Goal: Task Accomplishment & Management: Manage account settings

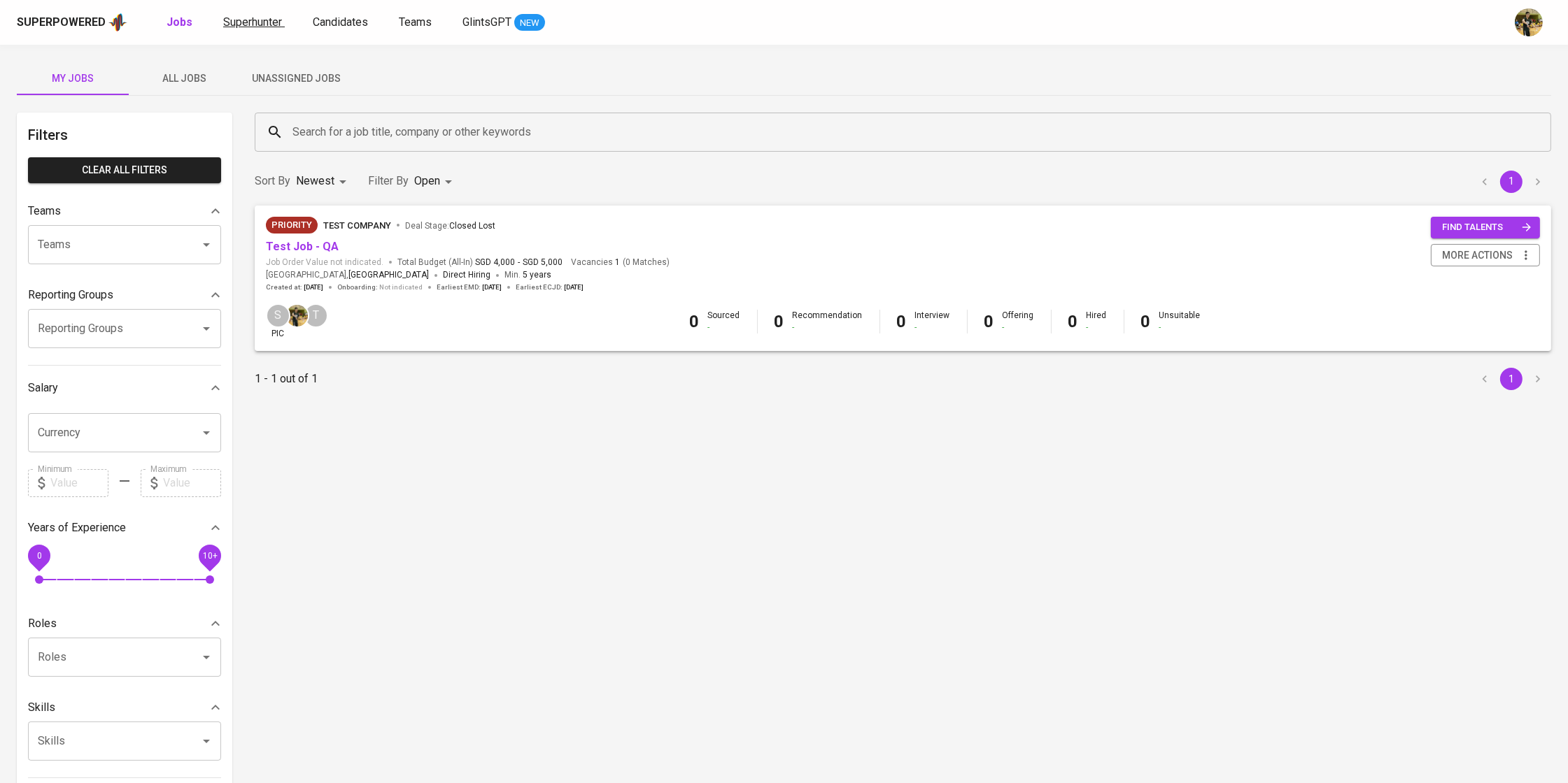
click at [268, 19] on span "Superhunter" at bounding box center [252, 22] width 59 height 13
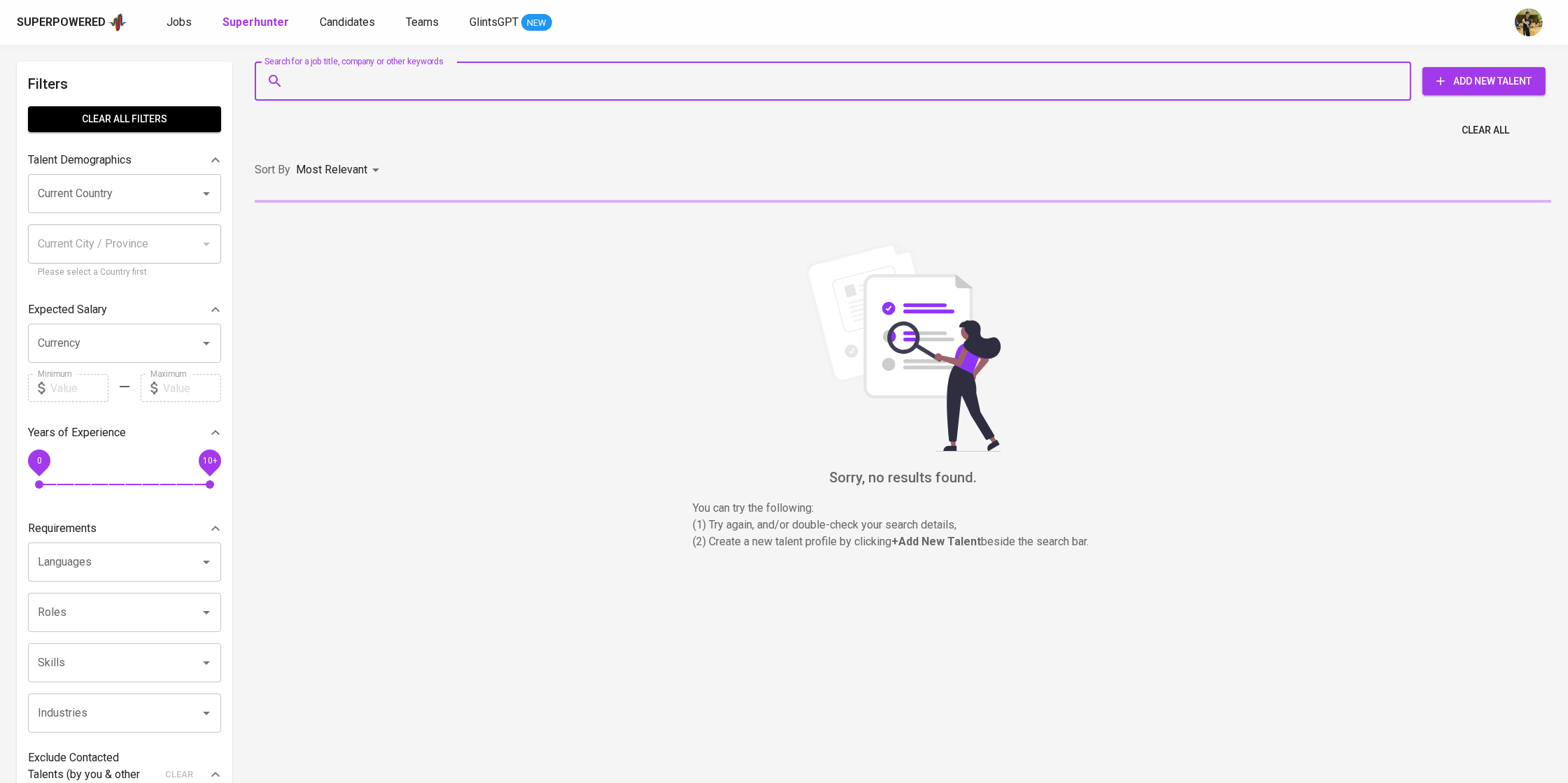
click at [358, 87] on input "Search for a job title, company or other keywords" at bounding box center [836, 81] width 1095 height 26
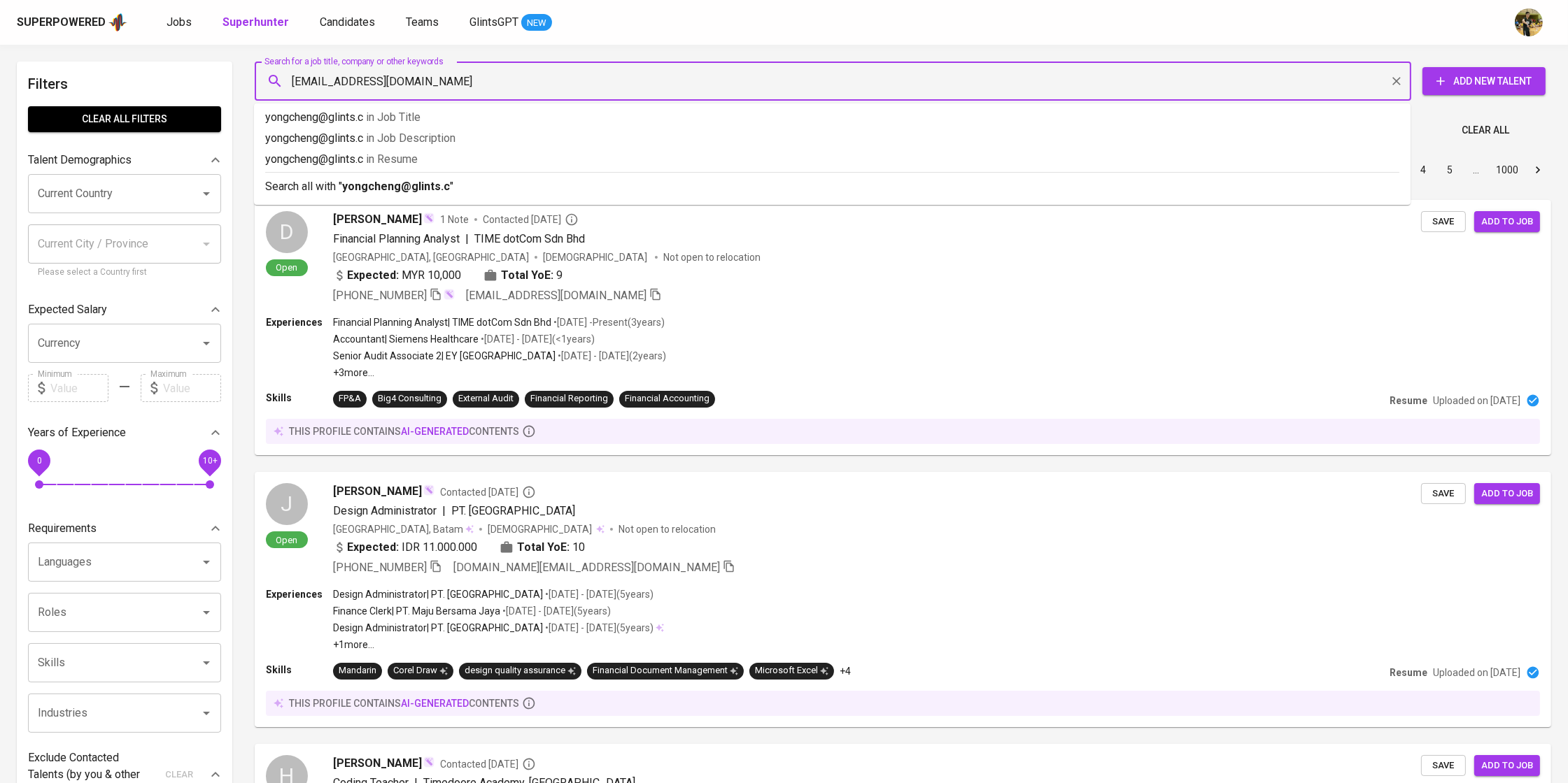
type input "yongcheng@glints.com"
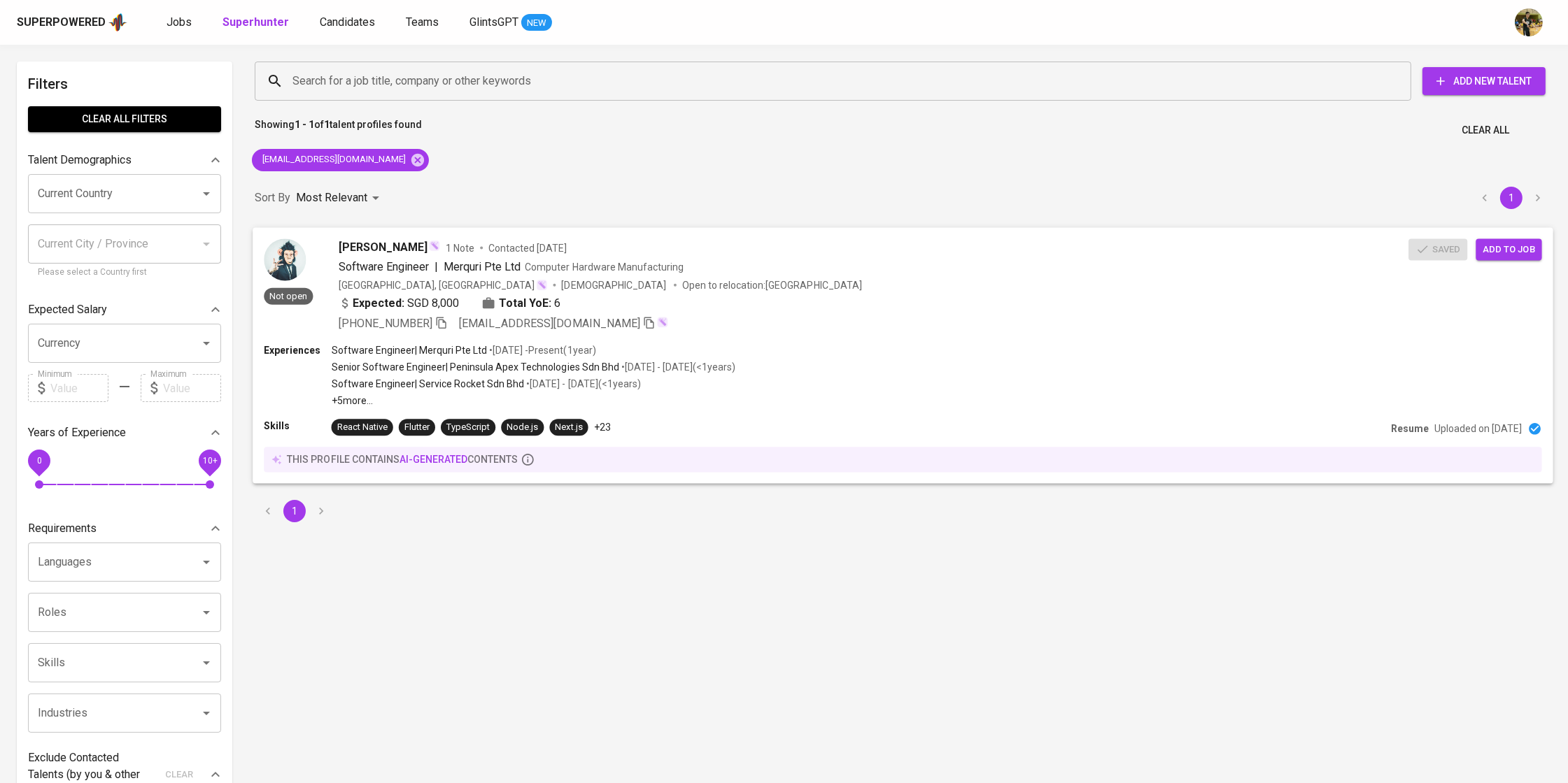
click at [815, 297] on div "Expected: SGD 8,000 Total YoE: 6" at bounding box center [874, 304] width 1070 height 21
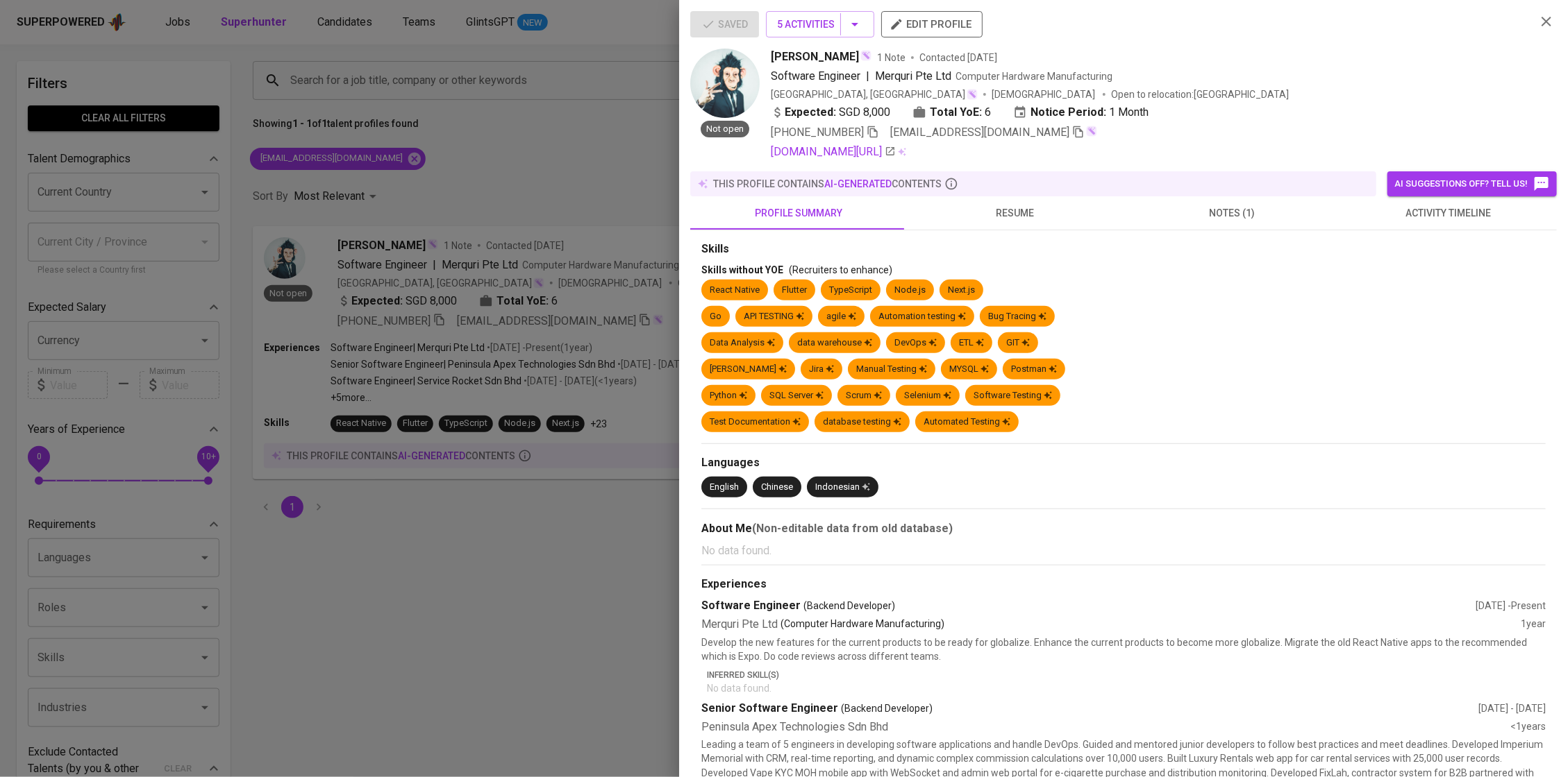
click at [953, 26] on span "edit profile" at bounding box center [931, 25] width 79 height 18
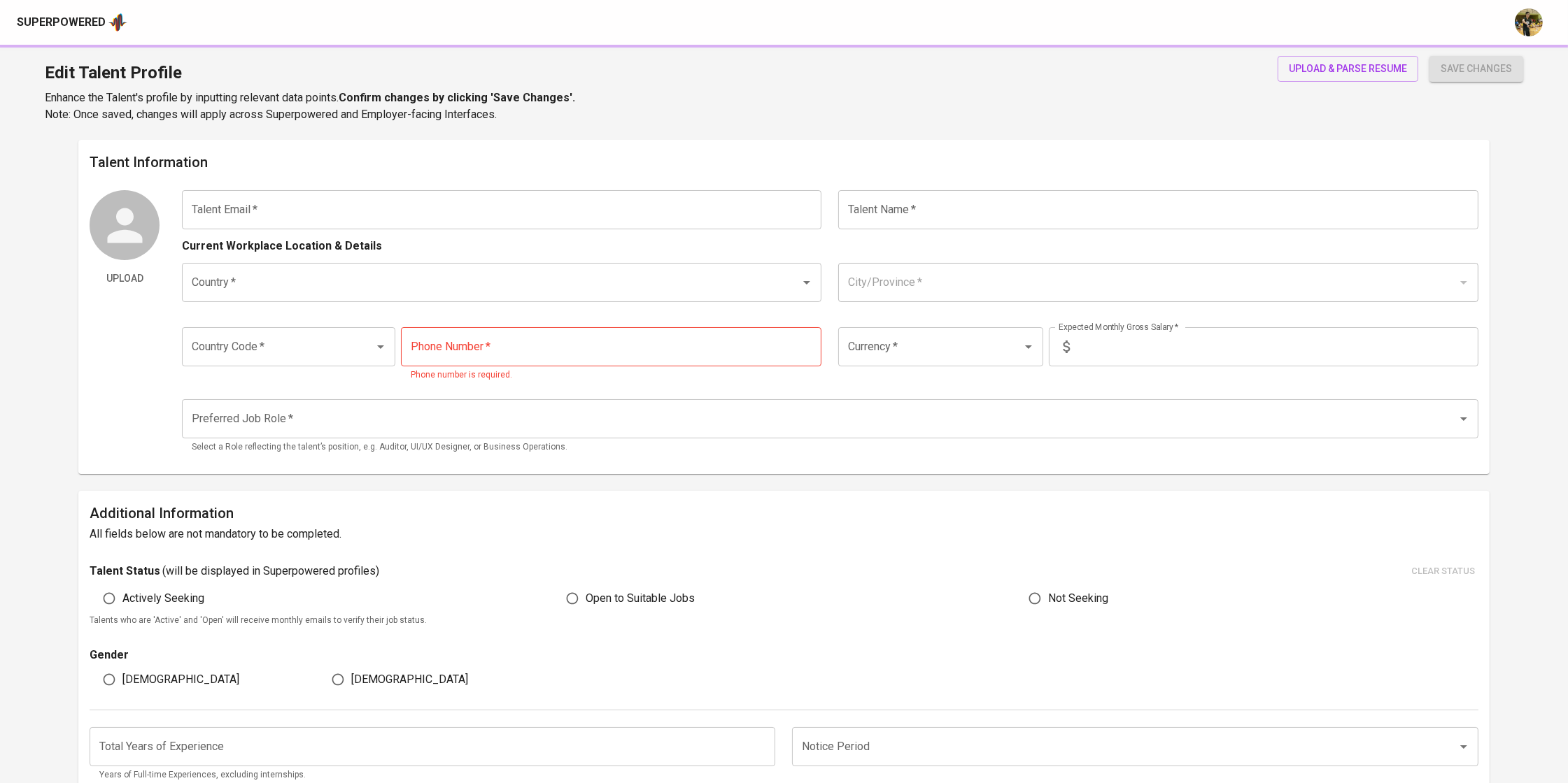
type input "[EMAIL_ADDRESS][DOMAIN_NAME]"
type input "[PERSON_NAME]"
type input "[GEOGRAPHIC_DATA]"
type input "[GEOGRAPHIC_DATA], [GEOGRAPHIC_DATA]"
type input "+65"
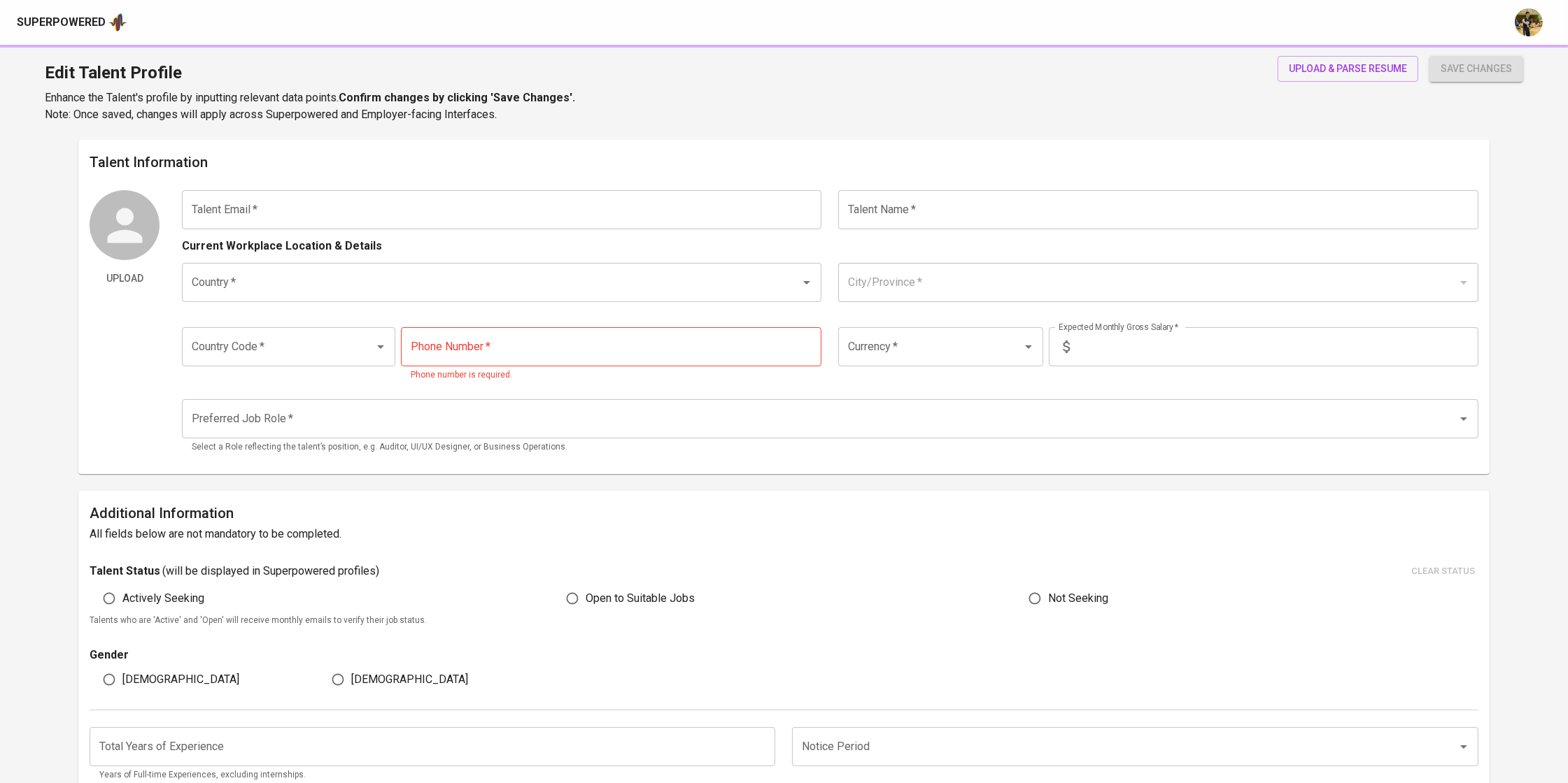
type input "9876-5432"
type input "SGD"
type input "8,000"
type input "Backend Developer"
radio input "true"
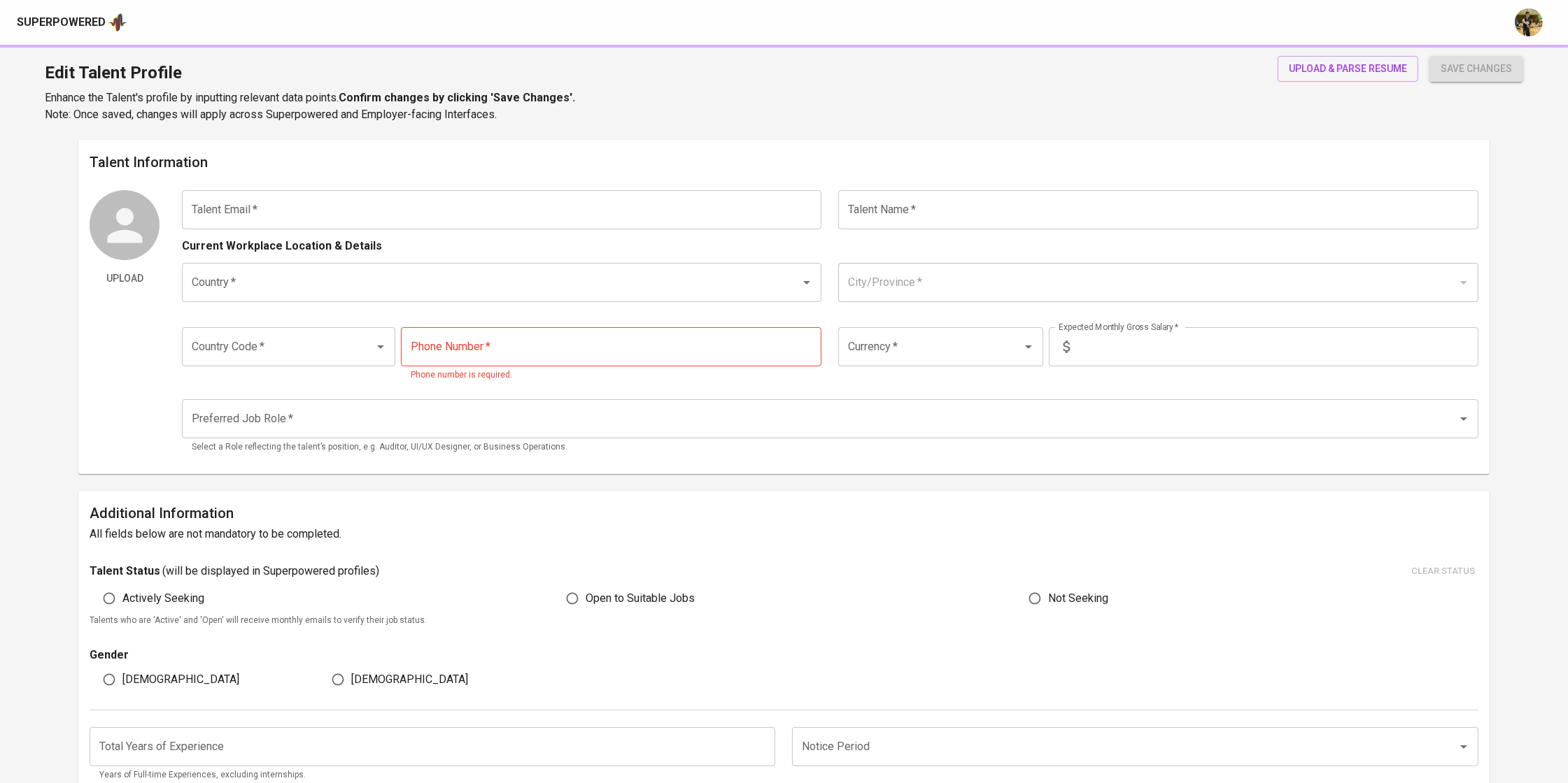
radio input "true"
type input "6"
type input "1 Month"
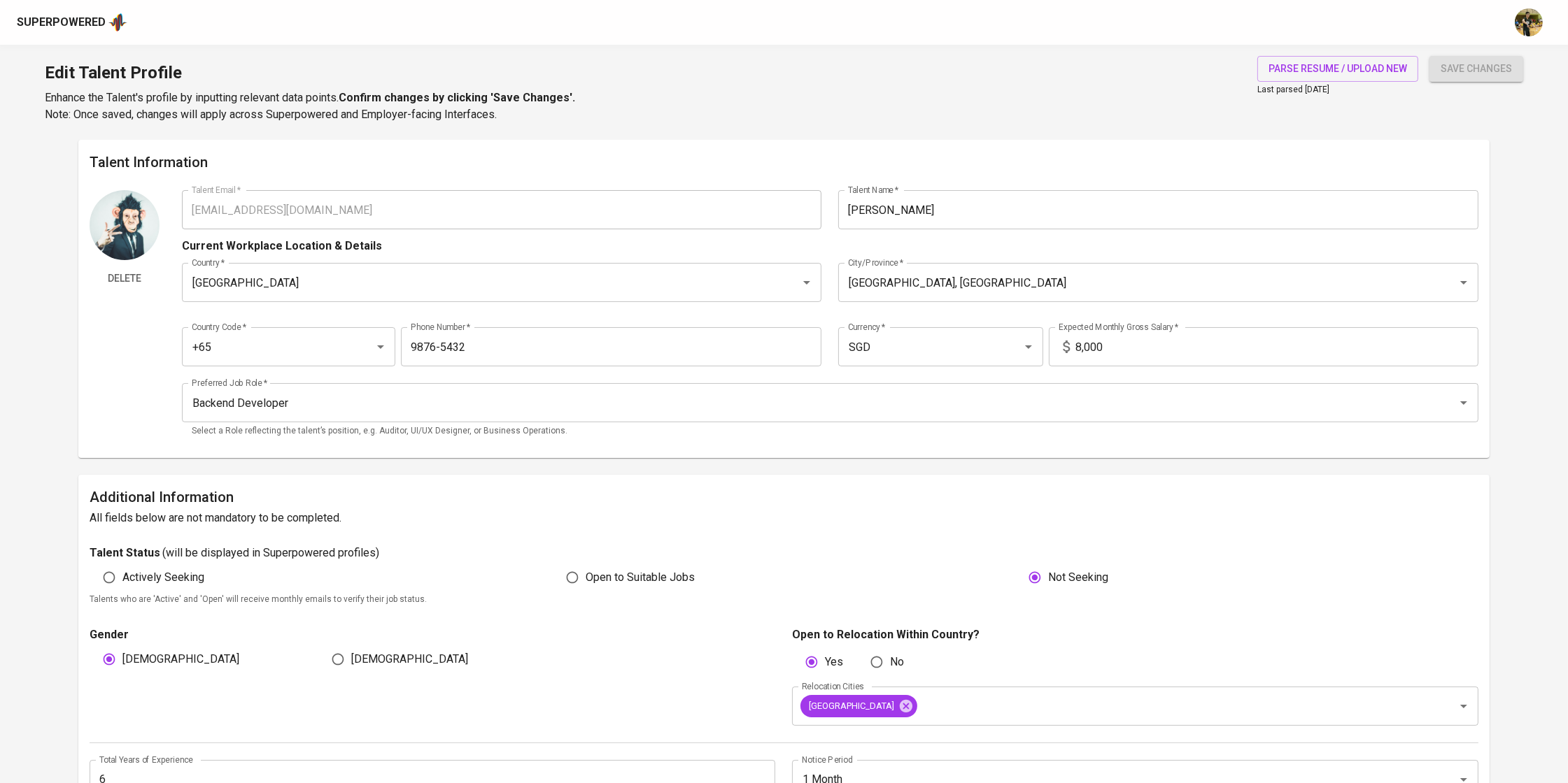
click at [1105, 97] on div "Edit Talent Profile Enhance the Talent's profile by inputting relevant data poi…" at bounding box center [784, 91] width 1568 height 95
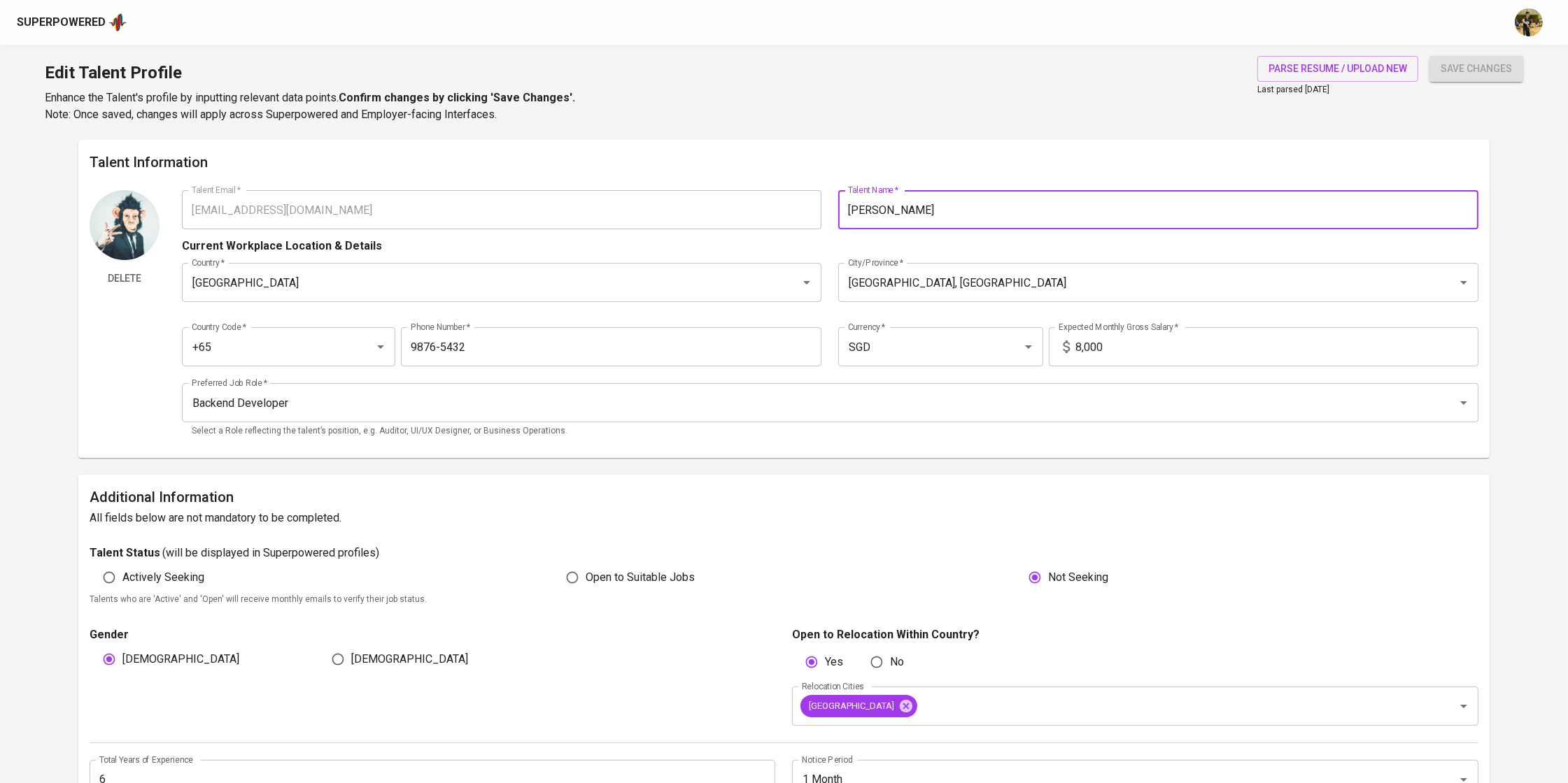
click at [922, 209] on input "Yong Cheng Low" at bounding box center [1158, 210] width 640 height 40
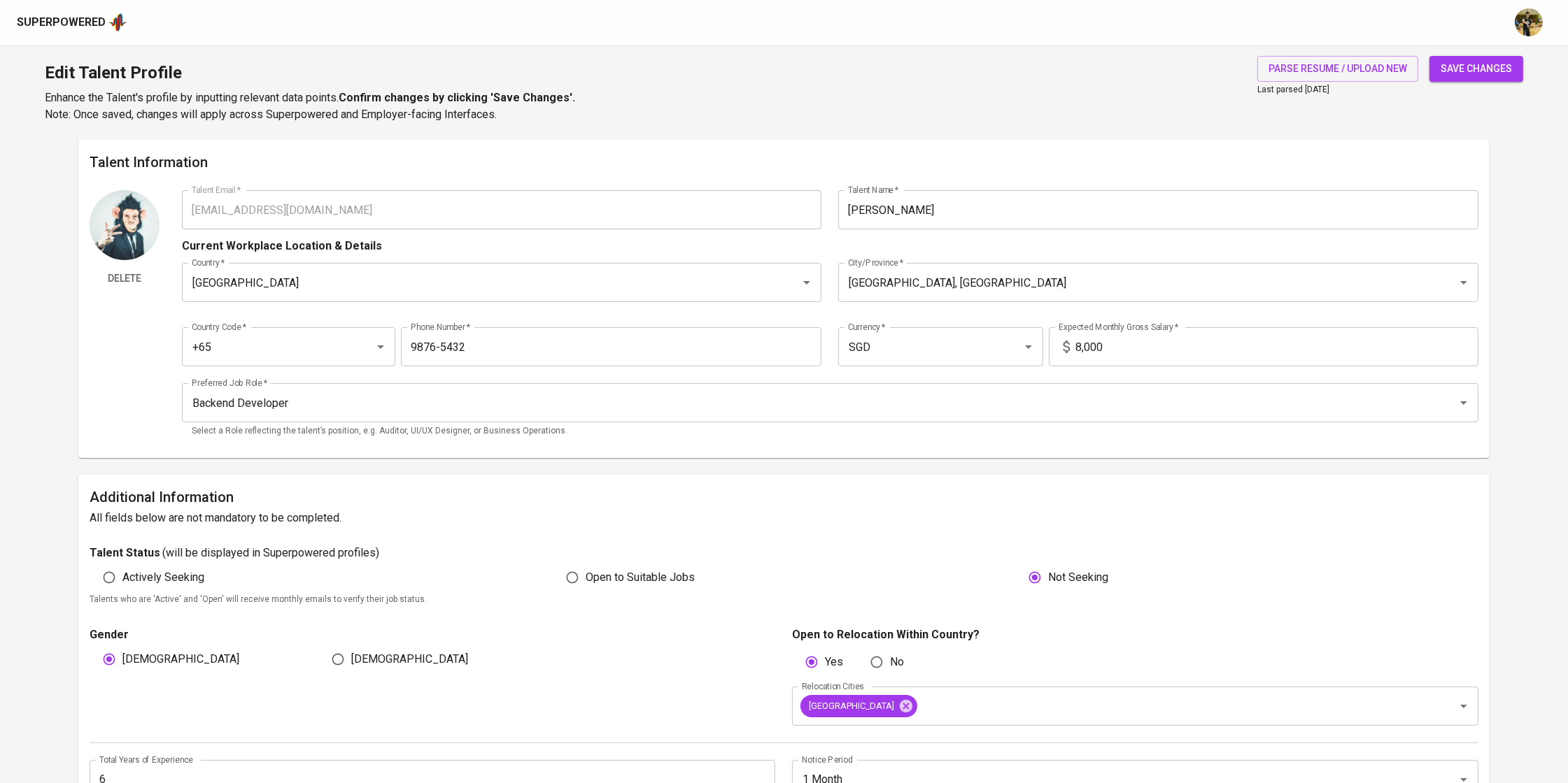
click at [1512, 67] on span "save changes" at bounding box center [1476, 68] width 72 height 17
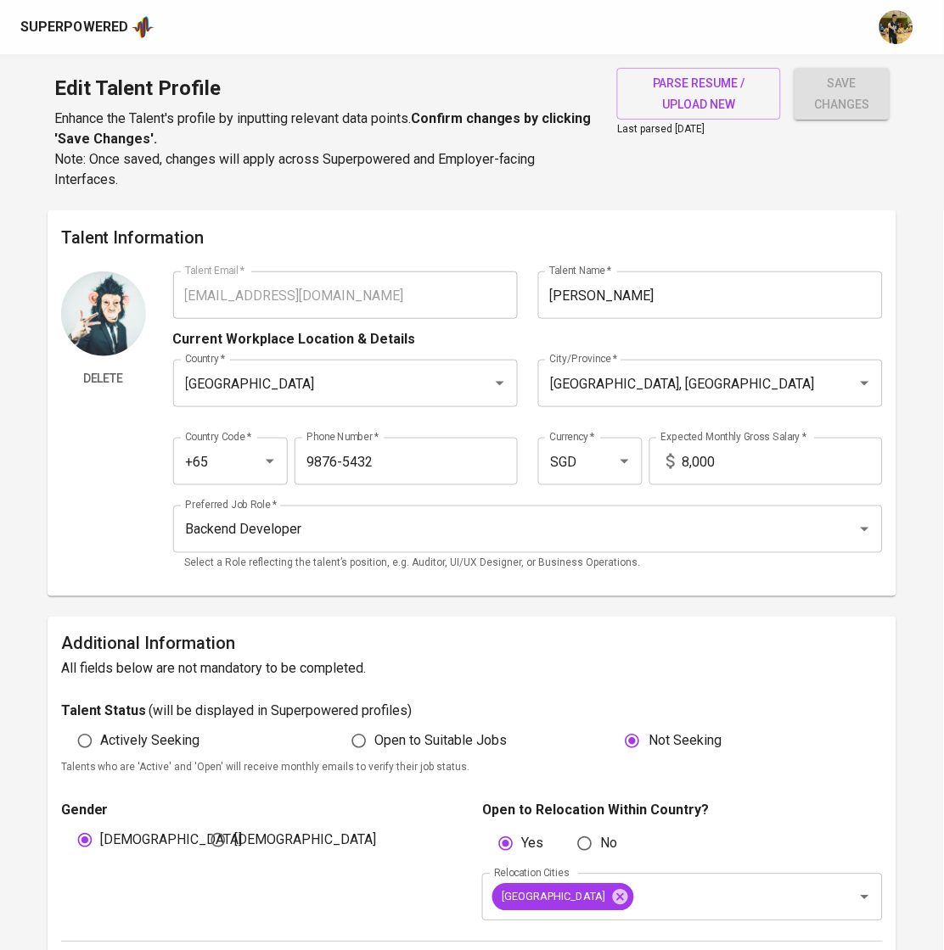
click at [669, 293] on input "Yong Cheng" at bounding box center [710, 296] width 345 height 48
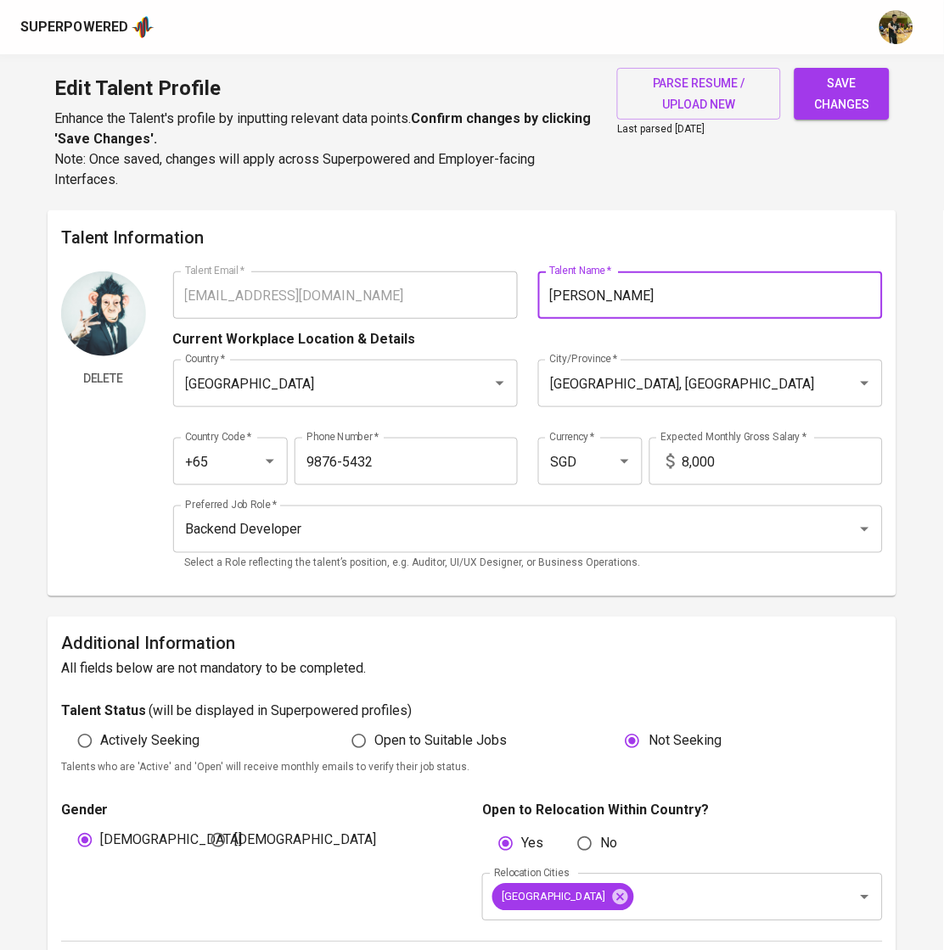
type input "Yong Cheng Low"
click at [864, 103] on span "save changes" at bounding box center [842, 94] width 68 height 42
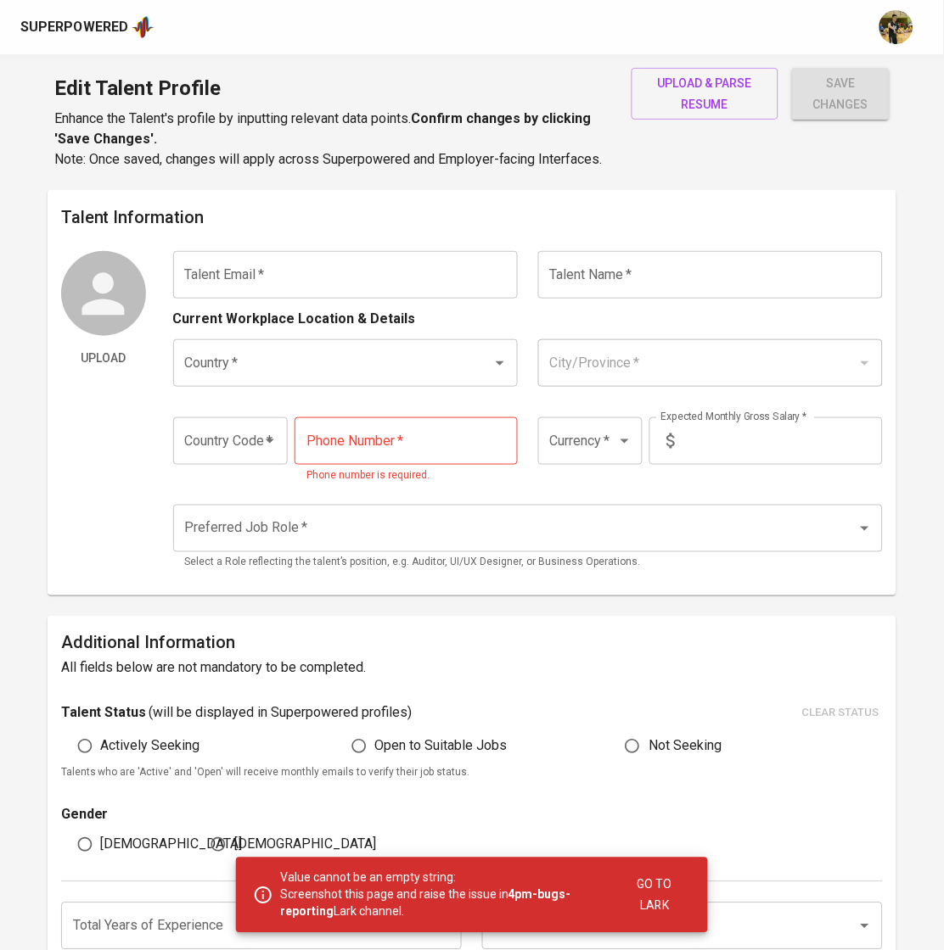
click at [871, 37] on button "button" at bounding box center [896, 27] width 54 height 54
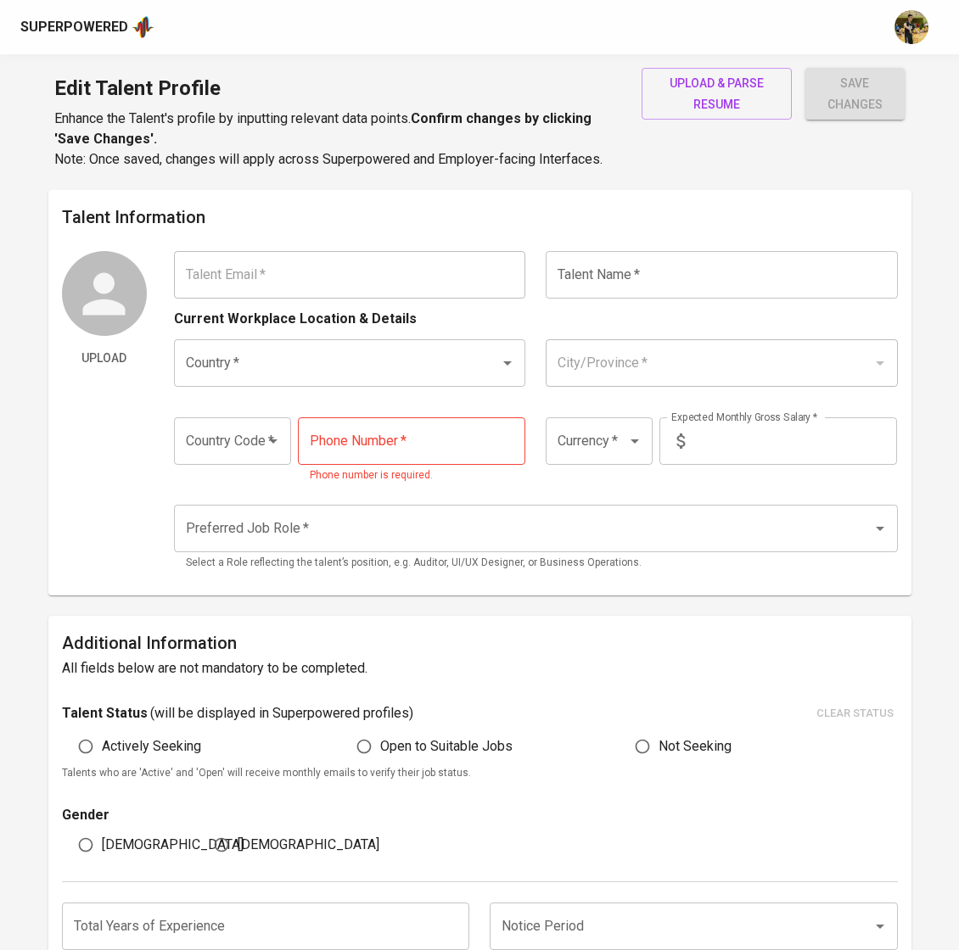
type input "[EMAIL_ADDRESS][DOMAIN_NAME]"
type input "[GEOGRAPHIC_DATA]"
type input "+62"
type input "IDR"
